Goal: Task Accomplishment & Management: Complete application form

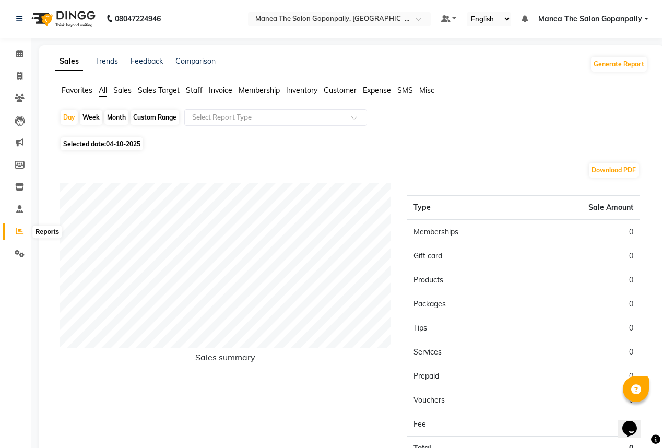
click at [18, 233] on icon at bounding box center [20, 231] width 8 height 8
click at [70, 118] on div "Day" at bounding box center [69, 117] width 17 height 15
select select "10"
select select "2025"
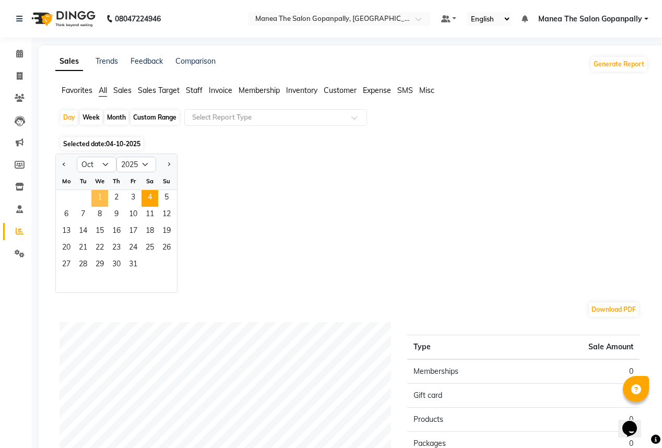
click at [98, 199] on span "1" at bounding box center [99, 198] width 17 height 17
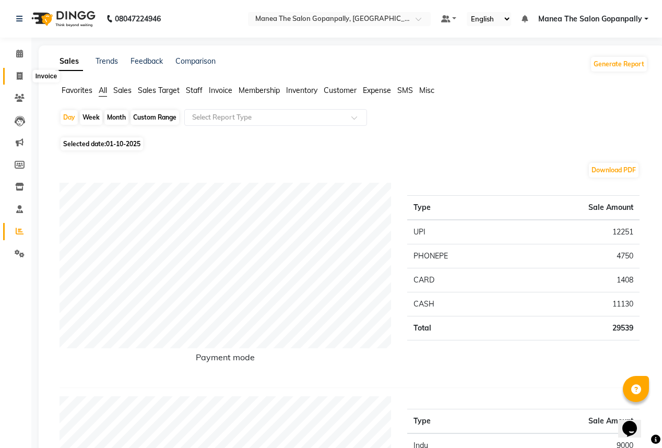
click at [17, 75] on icon at bounding box center [20, 76] width 6 height 8
select select "service"
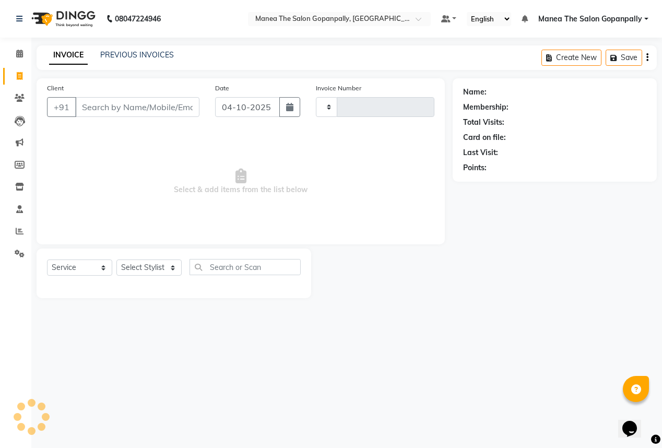
type input "3266"
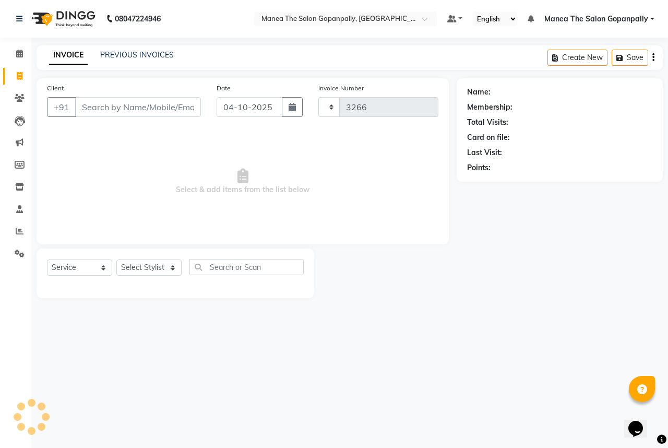
select select "7027"
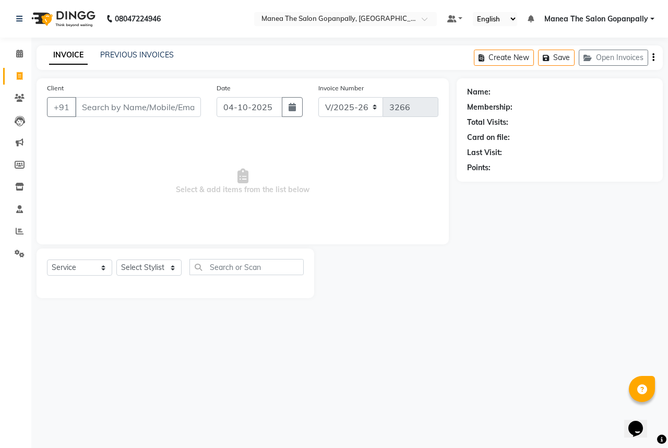
click at [127, 108] on input "Client" at bounding box center [138, 107] width 126 height 20
click at [20, 231] on icon at bounding box center [20, 231] width 8 height 8
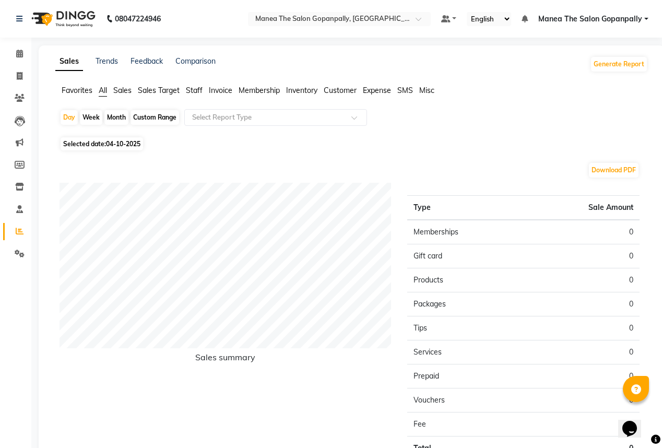
click at [113, 120] on div "Month" at bounding box center [116, 117] width 24 height 15
select select "10"
select select "2025"
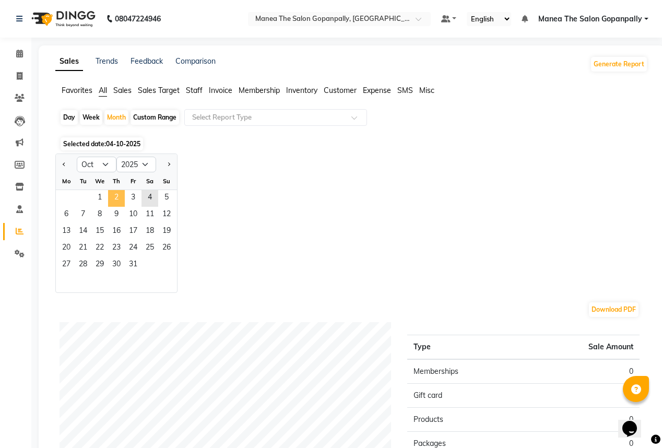
click at [119, 196] on span "2" at bounding box center [116, 198] width 17 height 17
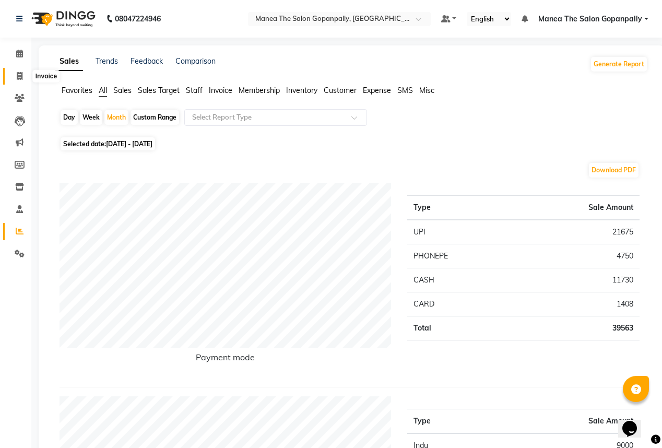
click at [19, 71] on span at bounding box center [19, 76] width 18 height 12
select select "7027"
select select "service"
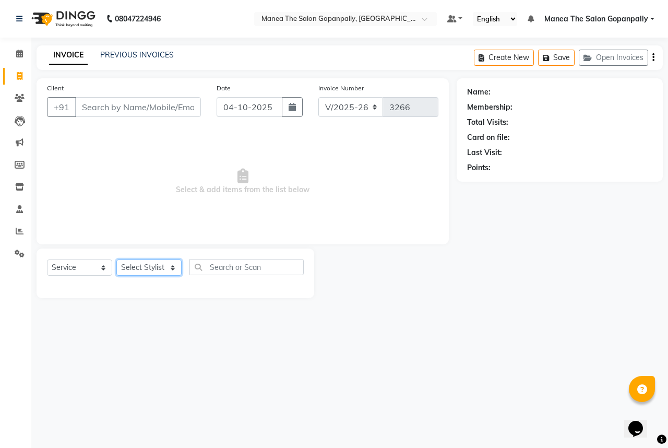
click at [158, 269] on select "Select Stylist anas [PERSON_NAME] [PERSON_NAME] [PERSON_NAME] sameer [PERSON_NA…" at bounding box center [148, 267] width 65 height 16
select select "90389"
click at [116, 260] on select "Select Stylist anas [PERSON_NAME] [PERSON_NAME] [PERSON_NAME] sameer [PERSON_NA…" at bounding box center [148, 267] width 65 height 16
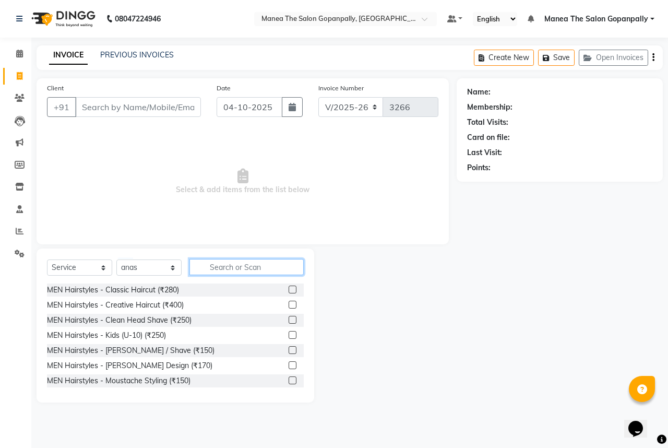
click at [234, 264] on input "text" at bounding box center [246, 267] width 114 height 16
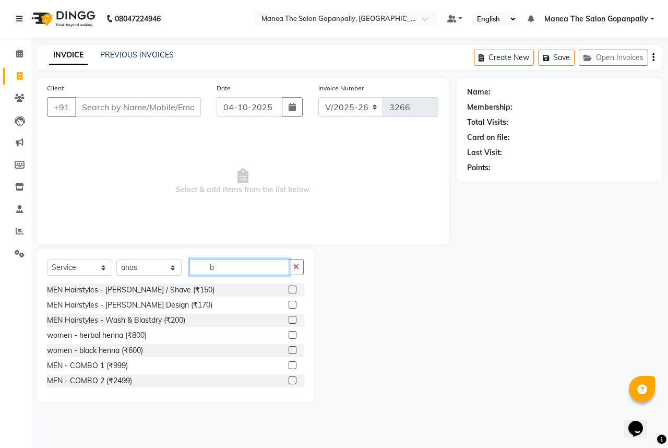
type input "b"
click at [289, 287] on label at bounding box center [293, 289] width 8 height 8
click at [289, 287] on input "checkbox" at bounding box center [292, 290] width 7 height 7
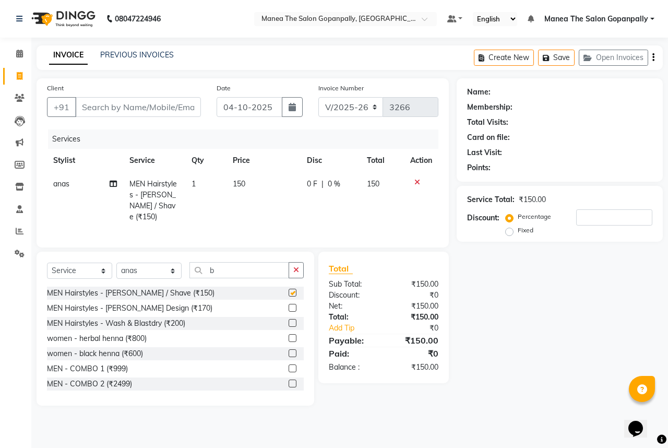
checkbox input "false"
click at [293, 269] on icon "button" at bounding box center [296, 269] width 6 height 7
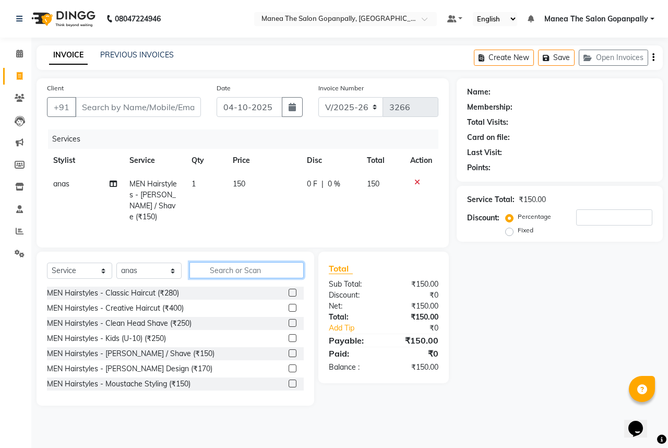
click at [256, 268] on input "text" at bounding box center [246, 270] width 114 height 16
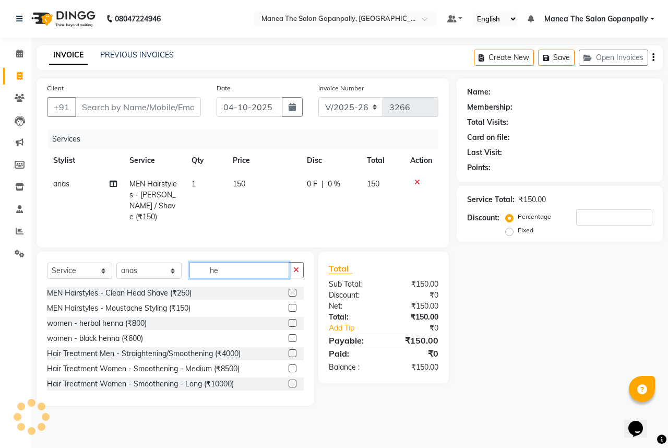
click at [236, 262] on input "he" at bounding box center [239, 270] width 100 height 16
type input "h"
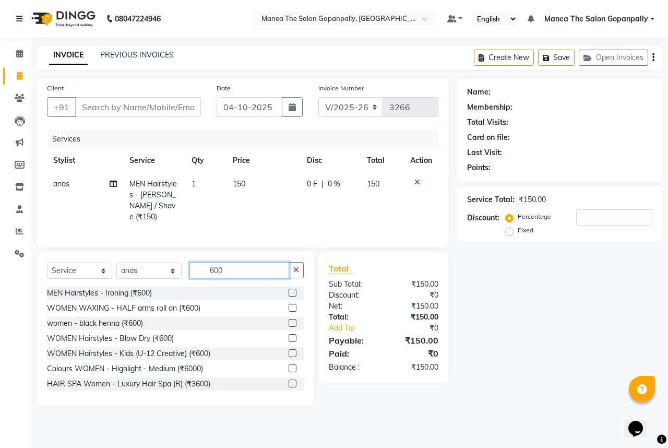
click at [255, 271] on input "600" at bounding box center [239, 270] width 100 height 16
type input "6"
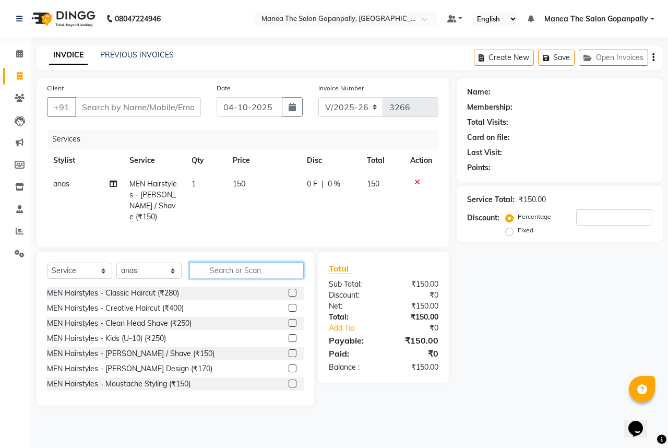
type input "h"
click at [250, 265] on input "h" at bounding box center [239, 270] width 100 height 16
click at [415, 183] on icon at bounding box center [417, 181] width 6 height 7
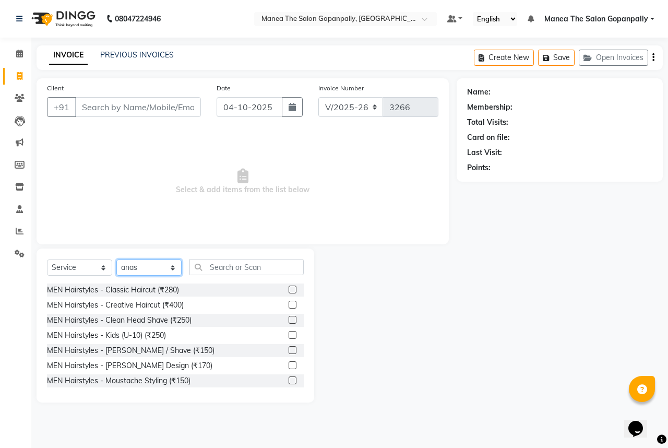
click at [146, 266] on select "Select Stylist anas [PERSON_NAME] [PERSON_NAME] [PERSON_NAME] sameer [PERSON_NA…" at bounding box center [148, 267] width 65 height 16
select select "57882"
click at [116, 260] on select "Select Stylist anas [PERSON_NAME] [PERSON_NAME] [PERSON_NAME] sameer [PERSON_NA…" at bounding box center [148, 267] width 65 height 16
click at [234, 265] on input "text" at bounding box center [246, 267] width 114 height 16
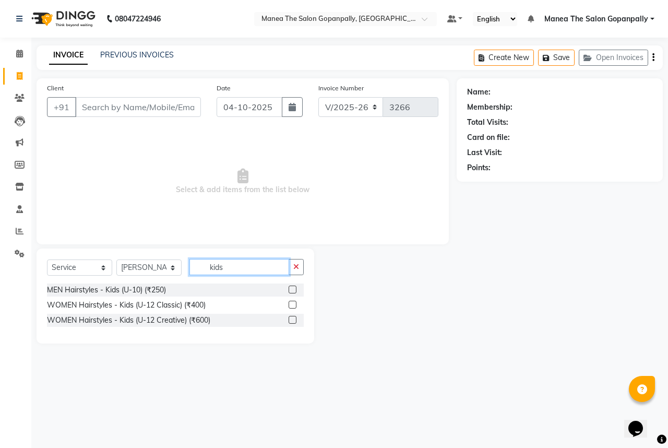
type input "kids"
click at [292, 289] on label at bounding box center [293, 289] width 8 height 8
click at [292, 289] on input "checkbox" at bounding box center [292, 290] width 7 height 7
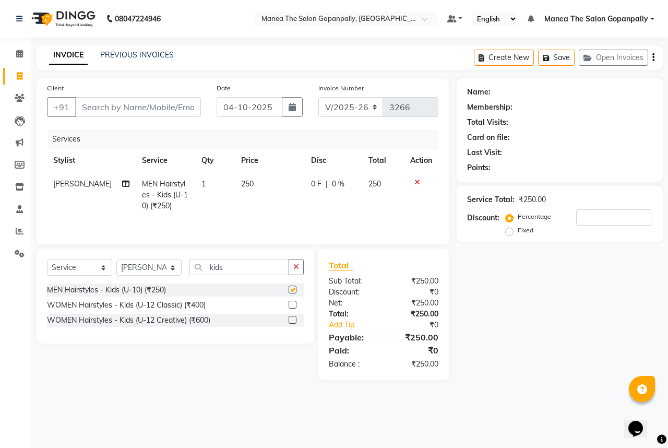
checkbox input "false"
click at [259, 267] on input "kids" at bounding box center [239, 267] width 100 height 16
click at [157, 269] on select "Select Stylist anas [PERSON_NAME] [PERSON_NAME] [PERSON_NAME] sameer [PERSON_NA…" at bounding box center [148, 267] width 65 height 16
select select "57885"
click at [116, 260] on select "Select Stylist anas [PERSON_NAME] [PERSON_NAME] [PERSON_NAME] sameer [PERSON_NA…" at bounding box center [148, 267] width 65 height 16
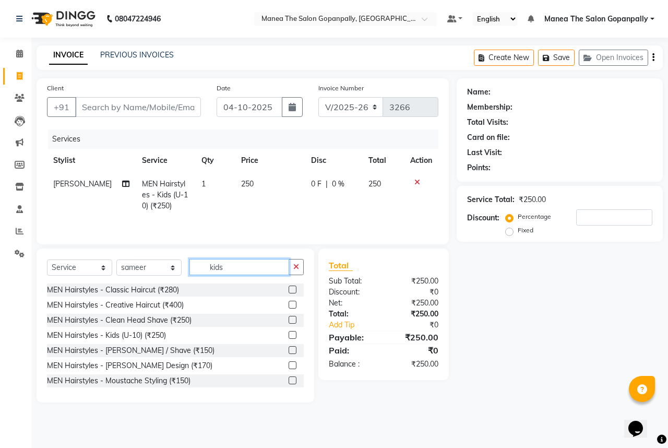
click at [247, 268] on input "kids" at bounding box center [239, 267] width 100 height 16
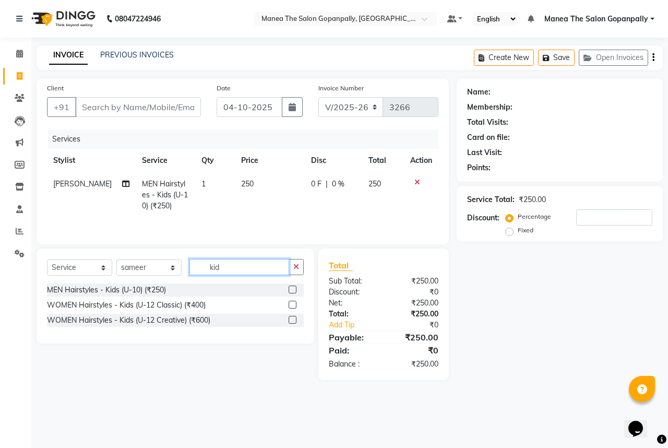
type input "kid"
click at [291, 288] on label at bounding box center [293, 289] width 8 height 8
click at [291, 288] on input "checkbox" at bounding box center [292, 290] width 7 height 7
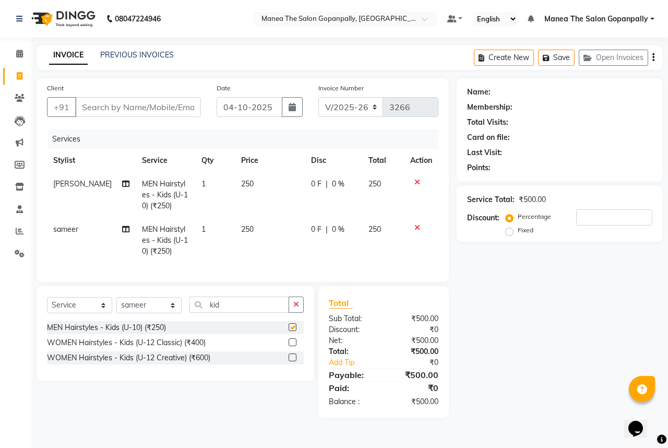
checkbox input "false"
click at [261, 311] on input "kid" at bounding box center [239, 304] width 100 height 16
type input "k"
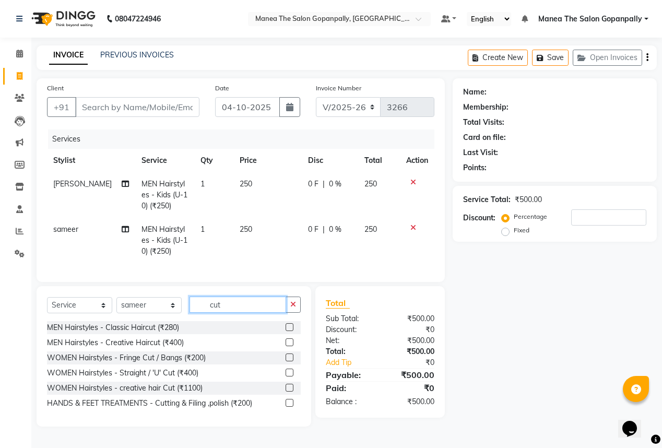
type input "cut"
click at [288, 346] on label at bounding box center [289, 342] width 8 height 8
click at [288, 346] on input "checkbox" at bounding box center [288, 342] width 7 height 7
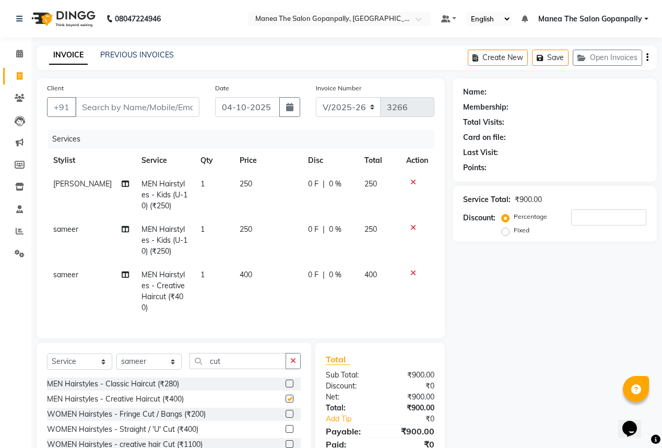
checkbox input "false"
click at [240, 274] on span "400" at bounding box center [246, 274] width 13 height 9
select select "57885"
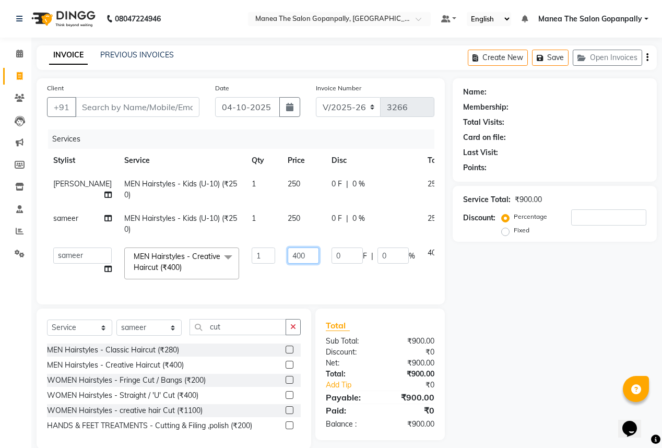
click at [288, 255] on input "400" at bounding box center [303, 255] width 31 height 16
type input "350"
click at [281, 275] on td "350" at bounding box center [303, 263] width 44 height 44
select select "57885"
click at [288, 218] on span "250" at bounding box center [294, 217] width 13 height 9
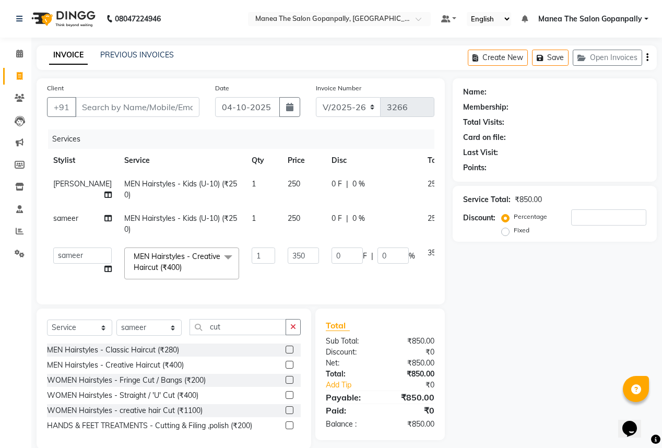
select select "57885"
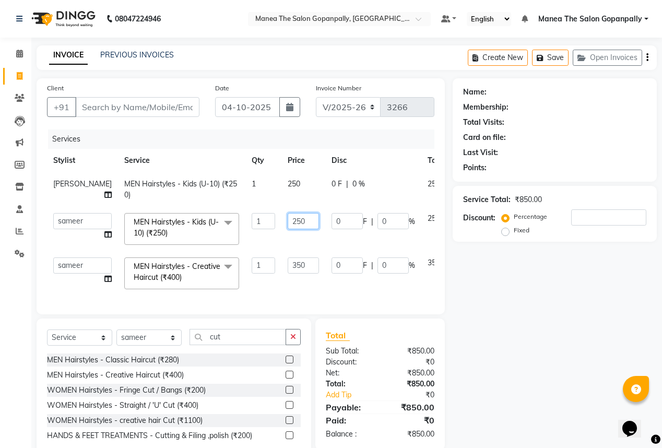
click at [288, 222] on input "250" at bounding box center [303, 221] width 31 height 16
type input "200"
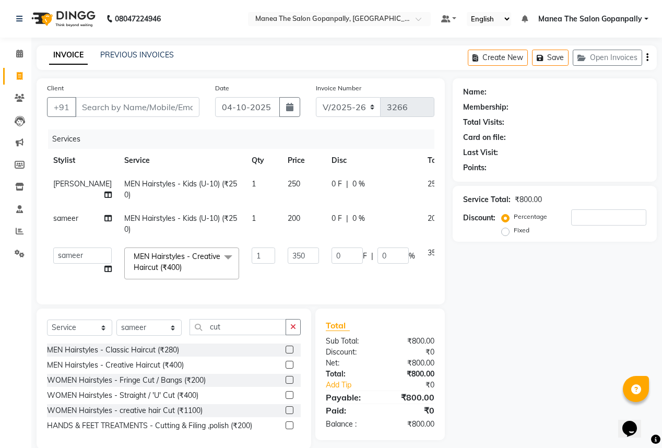
click at [288, 183] on span "250" at bounding box center [294, 183] width 13 height 9
select select "57882"
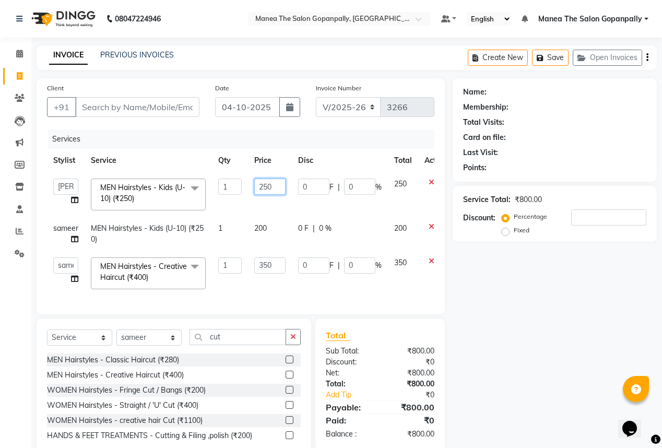
click at [267, 187] on input "250" at bounding box center [269, 186] width 31 height 16
type input "200"
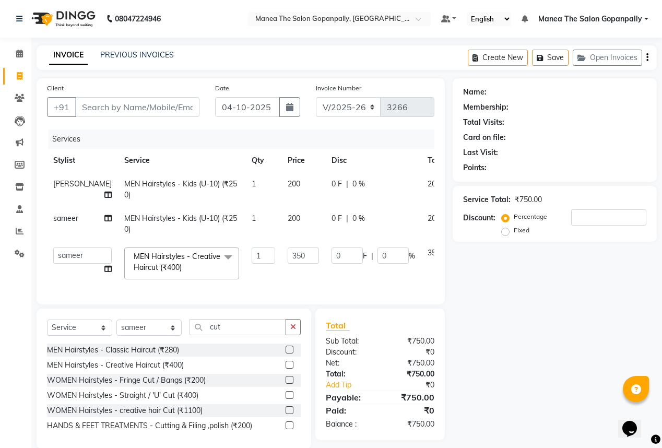
click at [281, 205] on td "200" at bounding box center [303, 189] width 44 height 34
select select "57882"
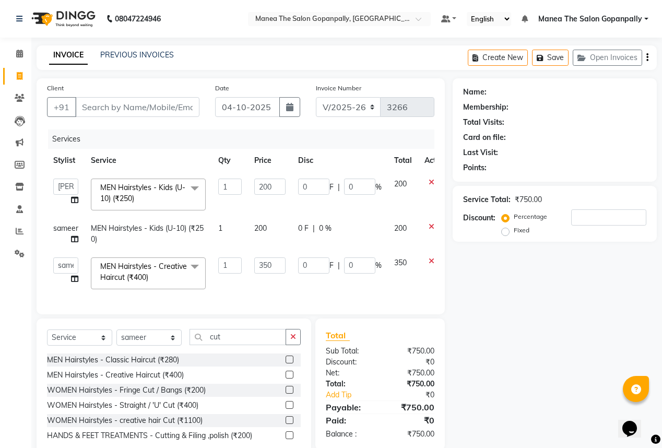
click at [376, 296] on div "Services Stylist Service Qty Price Disc Total Action anas [PERSON_NAME] [PERSON…" at bounding box center [240, 216] width 387 height 174
click at [154, 109] on input "Client" at bounding box center [137, 107] width 124 height 20
click at [157, 108] on input "Client" at bounding box center [137, 107] width 124 height 20
type input "9"
type input "0"
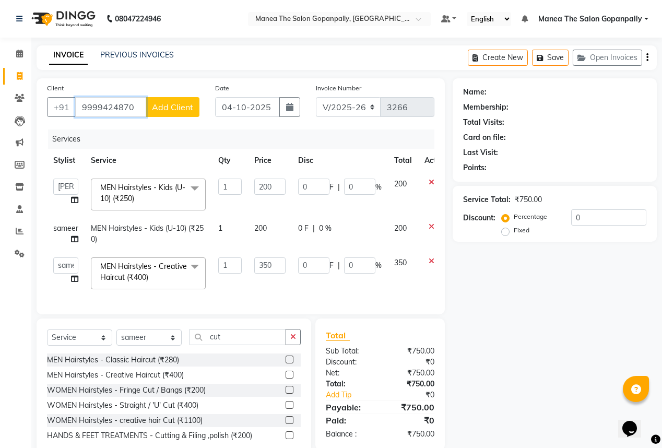
type input "9999424870"
click at [164, 108] on span "Add Client" at bounding box center [172, 107] width 41 height 10
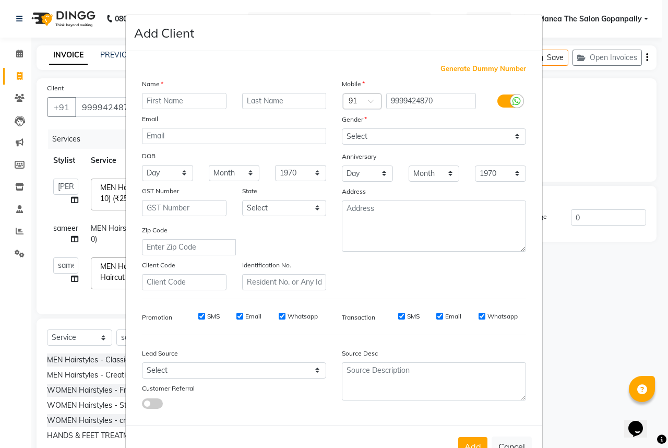
click at [177, 104] on input "text" at bounding box center [184, 101] width 85 height 16
type input "ms [PERSON_NAME]"
click at [369, 136] on select "Select [DEMOGRAPHIC_DATA] [DEMOGRAPHIC_DATA] Other Prefer Not To Say" at bounding box center [434, 136] width 184 height 16
select select "[DEMOGRAPHIC_DATA]"
click at [342, 129] on select "Select [DEMOGRAPHIC_DATA] [DEMOGRAPHIC_DATA] Other Prefer Not To Say" at bounding box center [434, 136] width 184 height 16
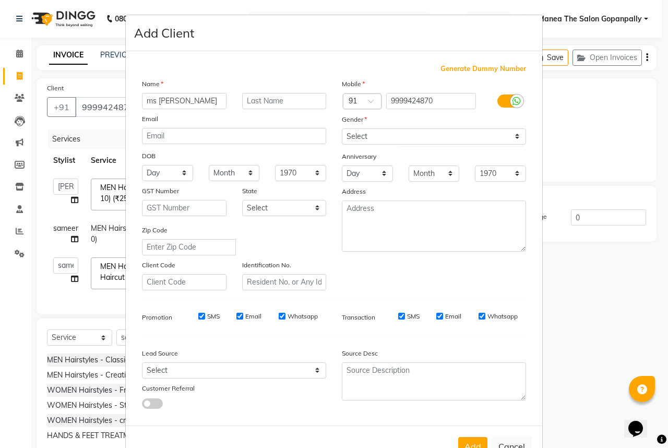
click at [479, 315] on div "Whatsapp" at bounding box center [498, 316] width 39 height 9
click at [436, 319] on input "Email" at bounding box center [439, 316] width 7 height 7
checkbox input "false"
drag, startPoint x: 279, startPoint y: 320, endPoint x: 260, endPoint y: 317, distance: 19.0
click at [279, 319] on input "Whatsapp" at bounding box center [282, 316] width 7 height 7
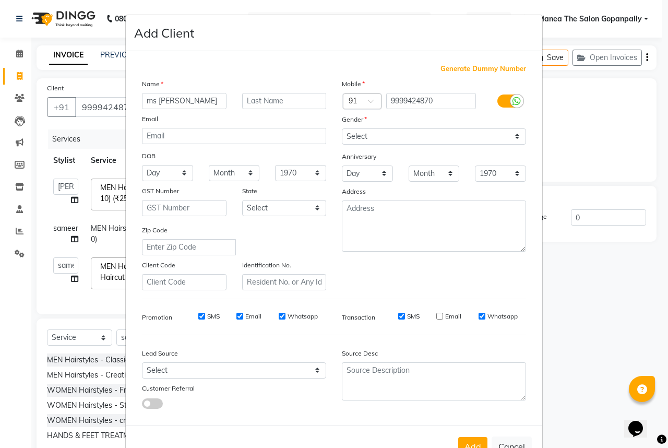
checkbox input "false"
click at [236, 317] on input "Email" at bounding box center [239, 316] width 7 height 7
checkbox input "false"
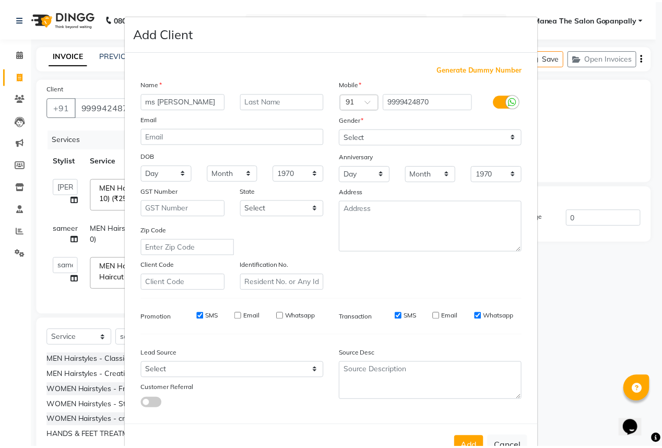
scroll to position [39, 0]
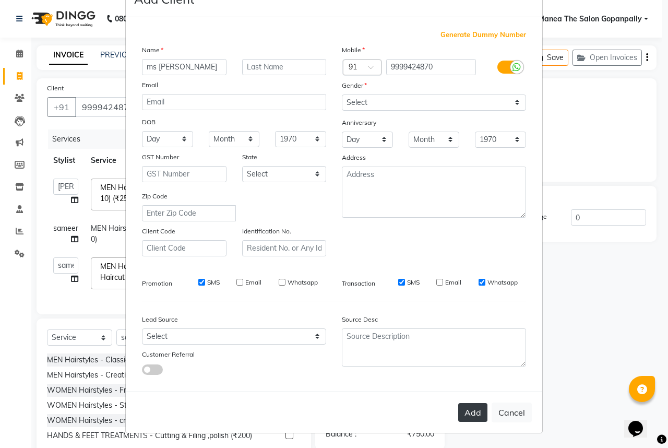
click at [472, 410] on button "Add" at bounding box center [472, 412] width 29 height 19
select select
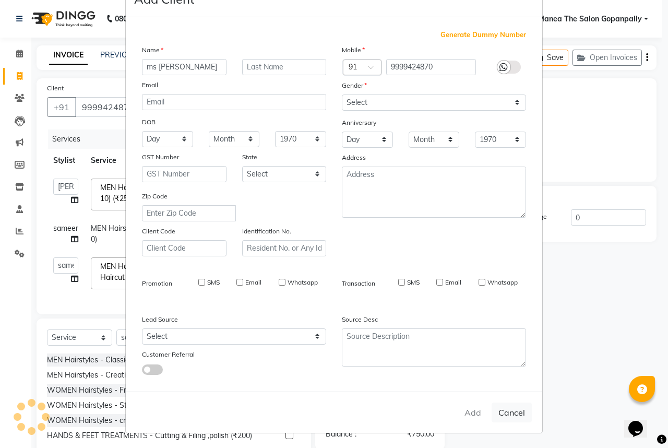
select select
checkbox input "false"
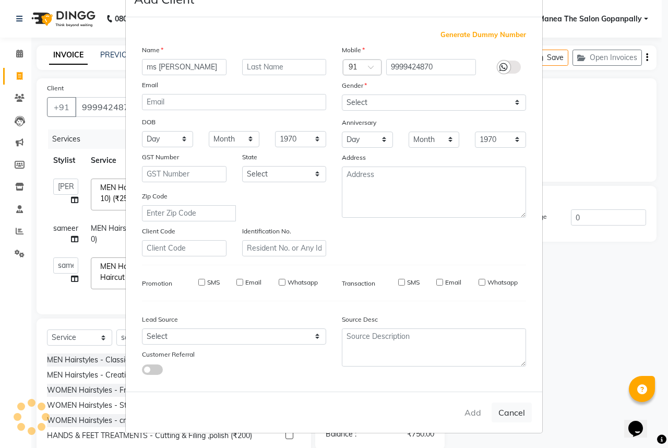
checkbox input "false"
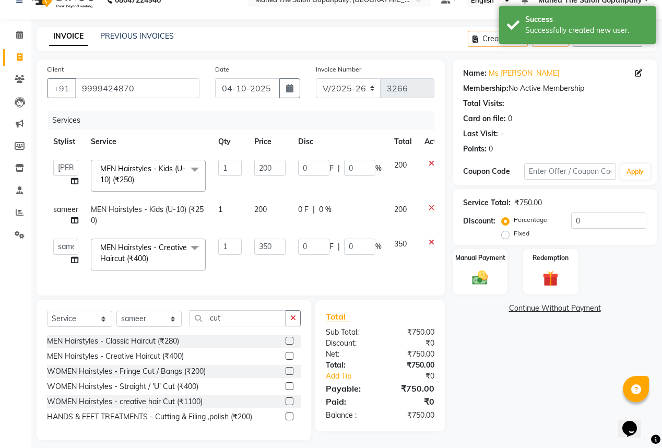
scroll to position [32, 0]
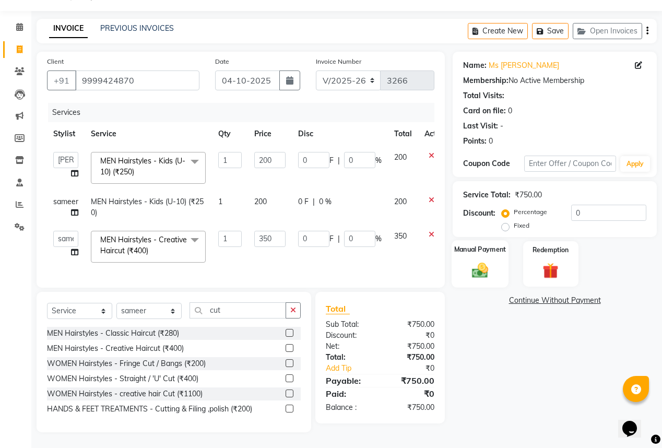
click at [483, 261] on img at bounding box center [480, 269] width 27 height 19
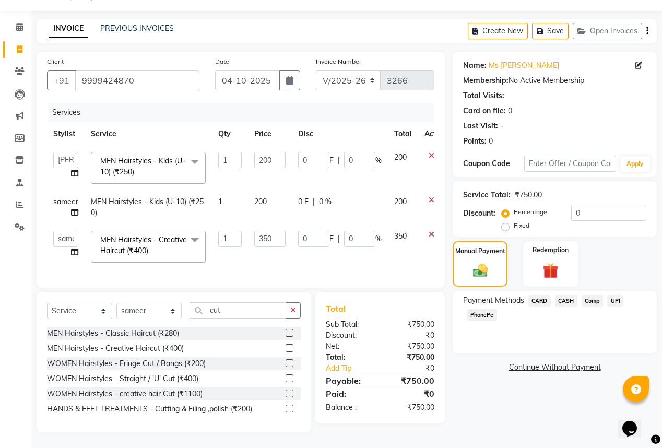
click at [567, 295] on span "CASH" at bounding box center [566, 301] width 22 height 12
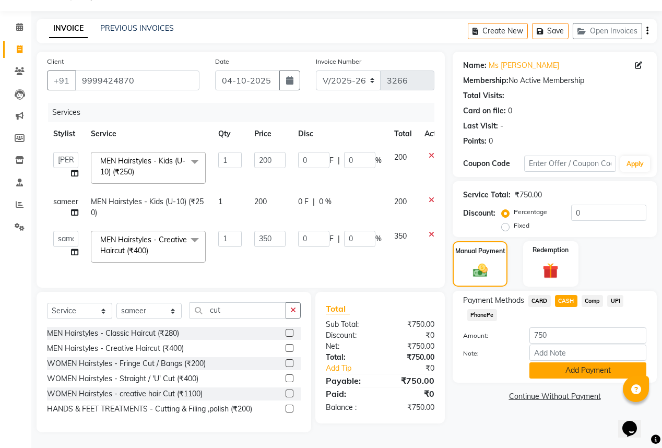
click at [562, 367] on button "Add Payment" at bounding box center [587, 370] width 117 height 16
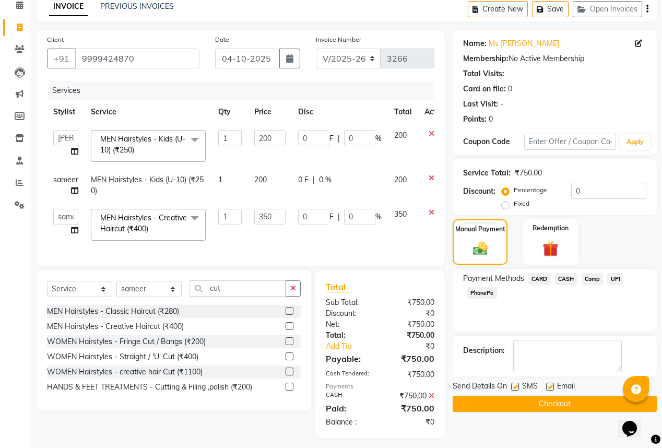
scroll to position [61, 0]
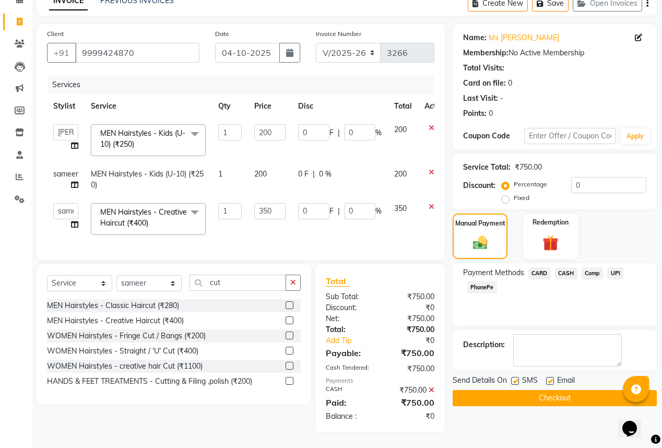
drag, startPoint x: 550, startPoint y: 374, endPoint x: 547, endPoint y: 397, distance: 23.1
click at [550, 377] on label at bounding box center [550, 381] width 8 height 8
click at [550, 378] on input "checkbox" at bounding box center [549, 381] width 7 height 7
checkbox input "false"
click at [547, 397] on button "Checkout" at bounding box center [554, 398] width 204 height 16
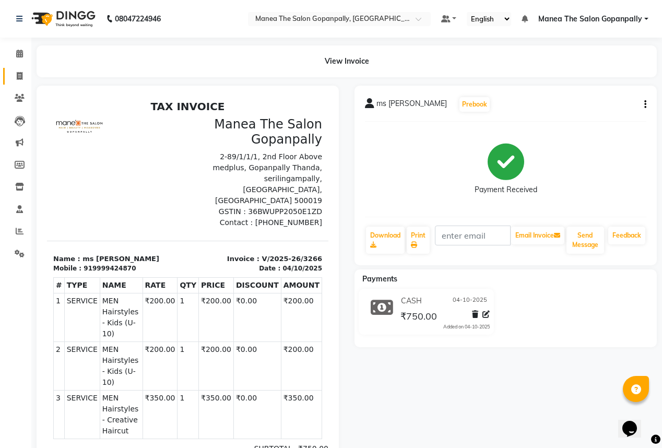
click at [15, 69] on link "Invoice" at bounding box center [15, 76] width 25 height 17
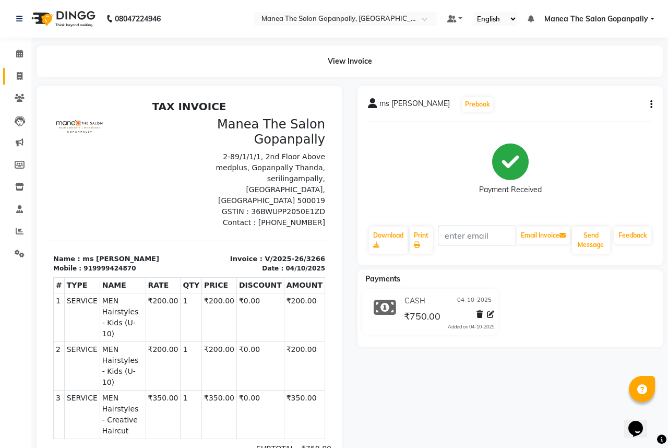
select select "7027"
select select "service"
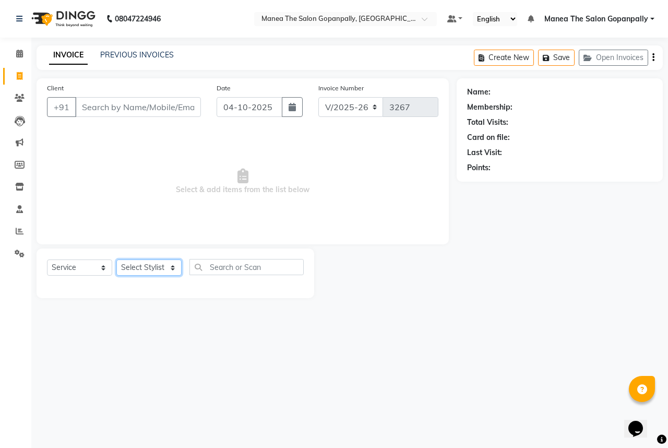
click at [144, 266] on select "Select Stylist anas [PERSON_NAME] [PERSON_NAME] [PERSON_NAME] sameer [PERSON_NA…" at bounding box center [148, 267] width 65 height 16
select select "90389"
click at [116, 260] on select "Select Stylist anas [PERSON_NAME] [PERSON_NAME] [PERSON_NAME] sameer [PERSON_NA…" at bounding box center [148, 267] width 65 height 16
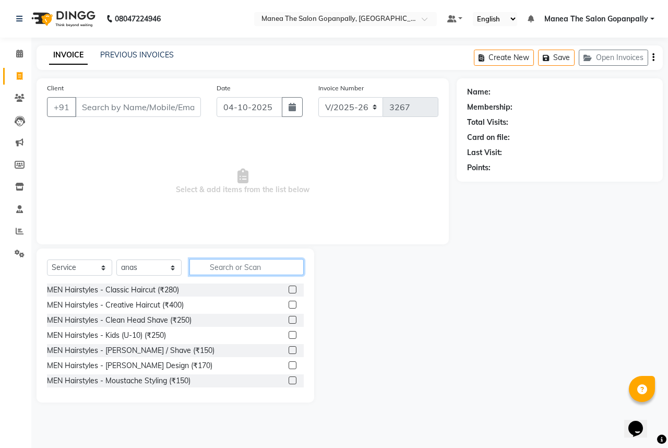
click at [222, 262] on input "text" at bounding box center [246, 267] width 114 height 16
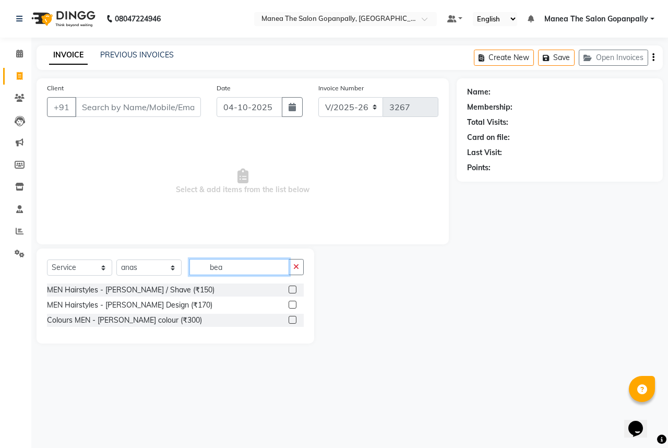
type input "bea"
click at [294, 305] on label at bounding box center [293, 305] width 8 height 8
click at [294, 305] on input "checkbox" at bounding box center [292, 305] width 7 height 7
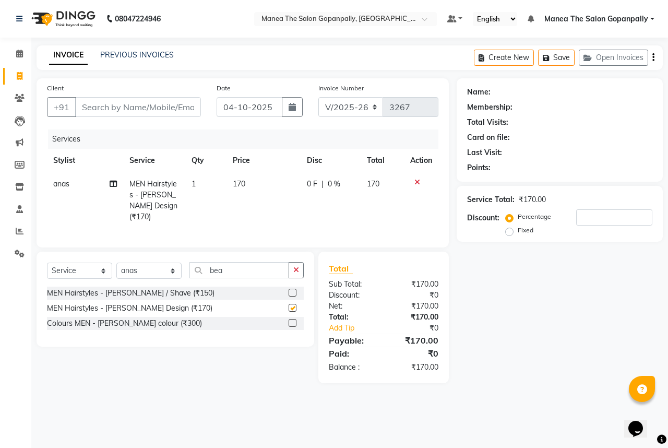
checkbox input "false"
click at [248, 267] on input "bea" at bounding box center [239, 270] width 100 height 16
type input "b"
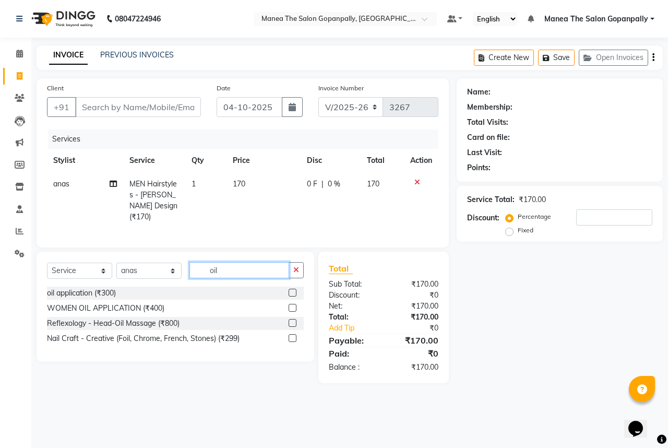
type input "oil"
click at [291, 319] on label at bounding box center [293, 323] width 8 height 8
click at [291, 320] on input "checkbox" at bounding box center [292, 323] width 7 height 7
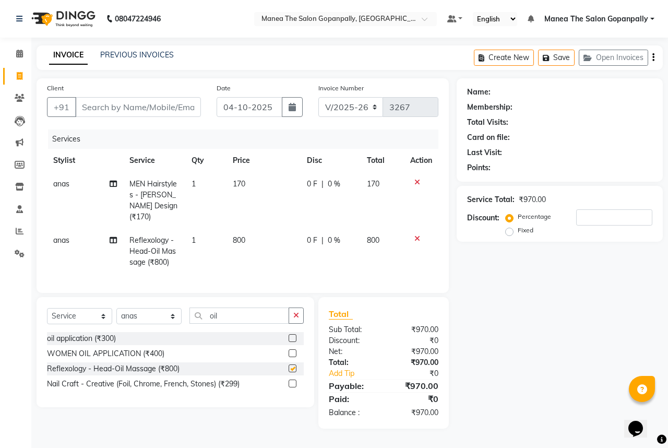
checkbox input "false"
click at [171, 111] on input "Client" at bounding box center [138, 107] width 126 height 20
type input "8"
type input "0"
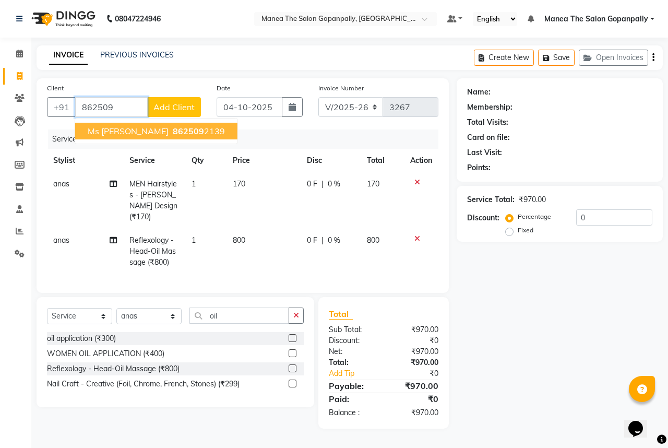
click at [171, 131] on ngb-highlight "862509 2139" at bounding box center [198, 131] width 54 height 10
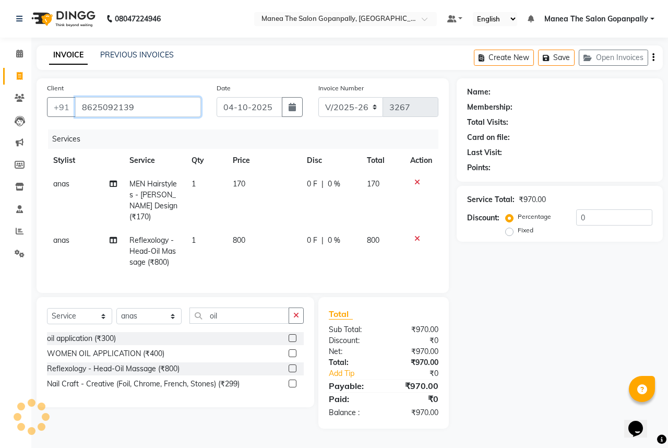
type input "8625092139"
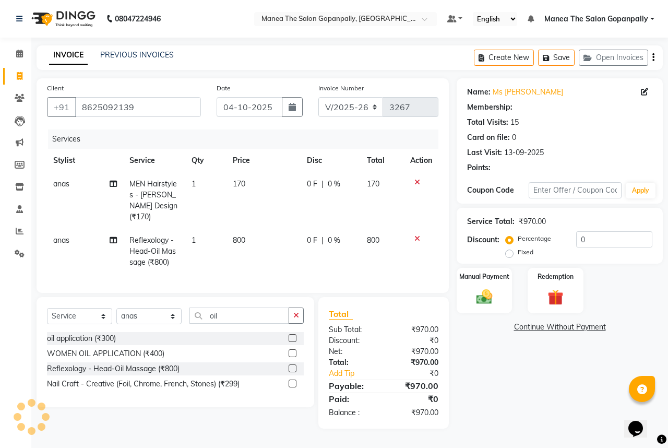
select select "1: Object"
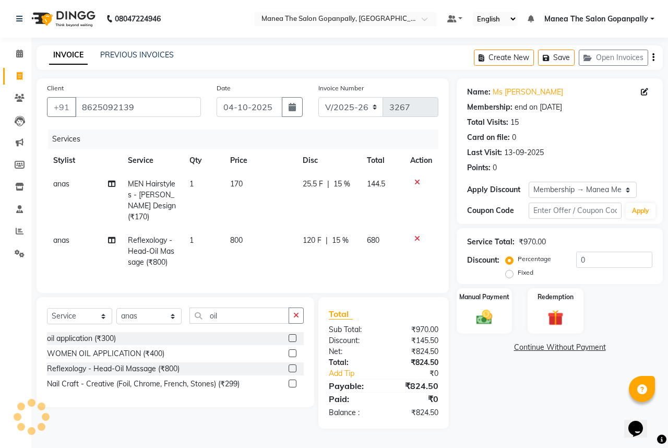
type input "15"
click at [479, 319] on img at bounding box center [484, 316] width 27 height 19
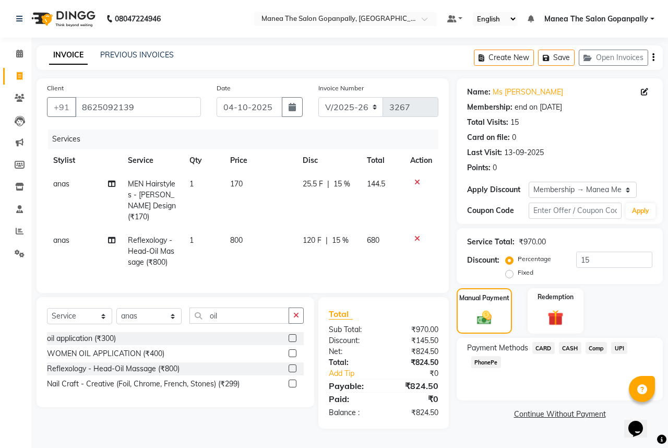
click at [488, 361] on span "PhonePe" at bounding box center [486, 362] width 30 height 12
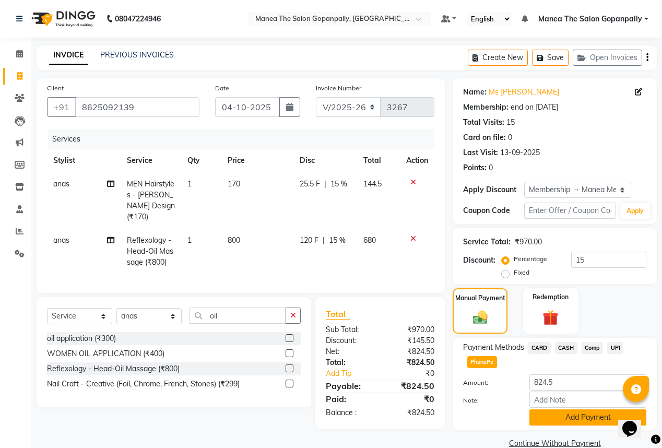
click at [567, 414] on button "Add Payment" at bounding box center [587, 417] width 117 height 16
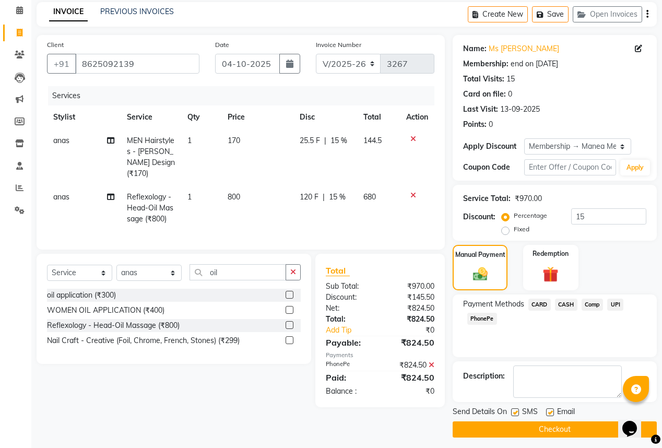
scroll to position [48, 0]
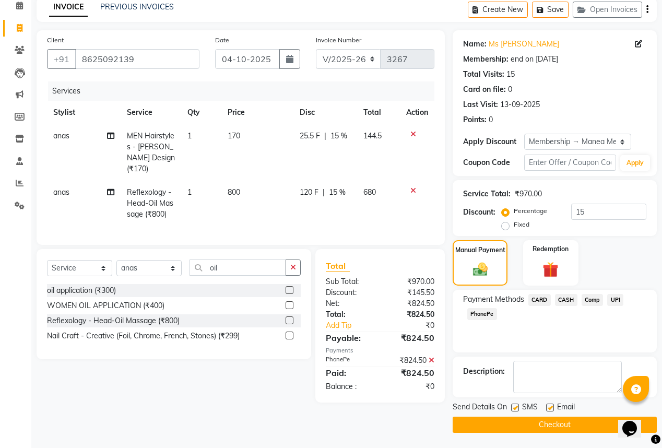
drag, startPoint x: 550, startPoint y: 407, endPoint x: 552, endPoint y: 422, distance: 15.4
click at [550, 407] on label at bounding box center [550, 407] width 8 height 8
click at [550, 407] on input "checkbox" at bounding box center [549, 407] width 7 height 7
checkbox input "false"
click at [539, 423] on button "Checkout" at bounding box center [554, 424] width 204 height 16
